Goal: Find specific page/section: Find specific page/section

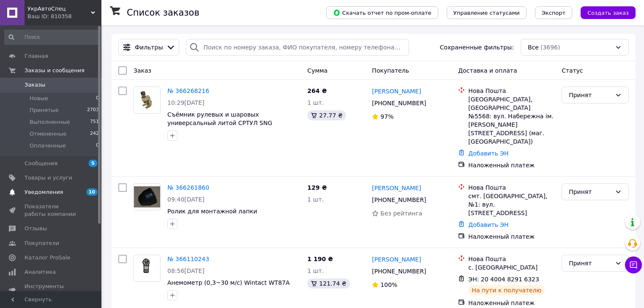
click at [32, 192] on span "Уведомления" at bounding box center [44, 193] width 38 height 8
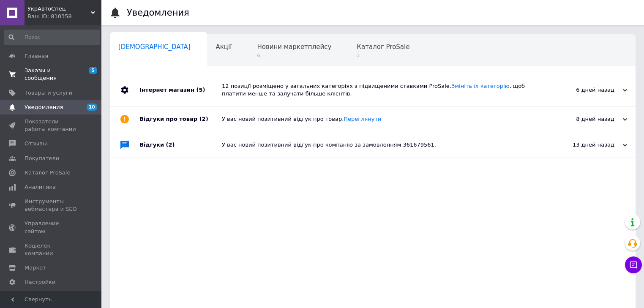
click at [64, 69] on span "Заказы и сообщения" at bounding box center [52, 74] width 54 height 15
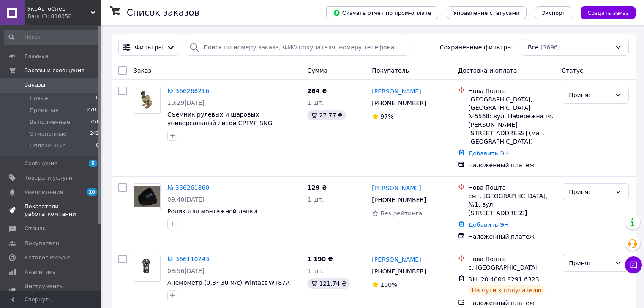
click at [43, 215] on span "Показатели работы компании" at bounding box center [52, 210] width 54 height 15
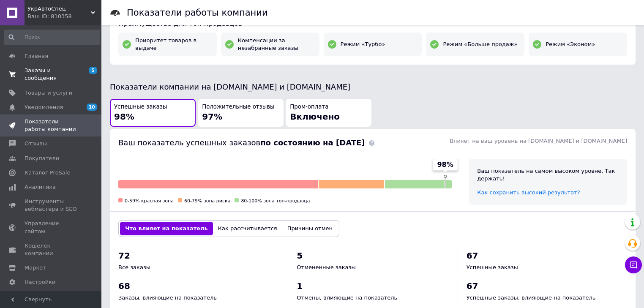
scroll to position [101, 0]
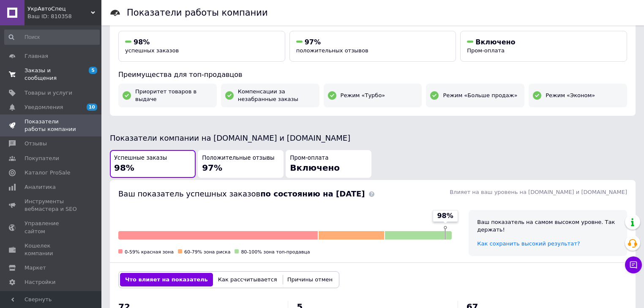
click at [47, 70] on span "Заказы и сообщения" at bounding box center [52, 74] width 54 height 15
